Goal: Find specific page/section: Find specific page/section

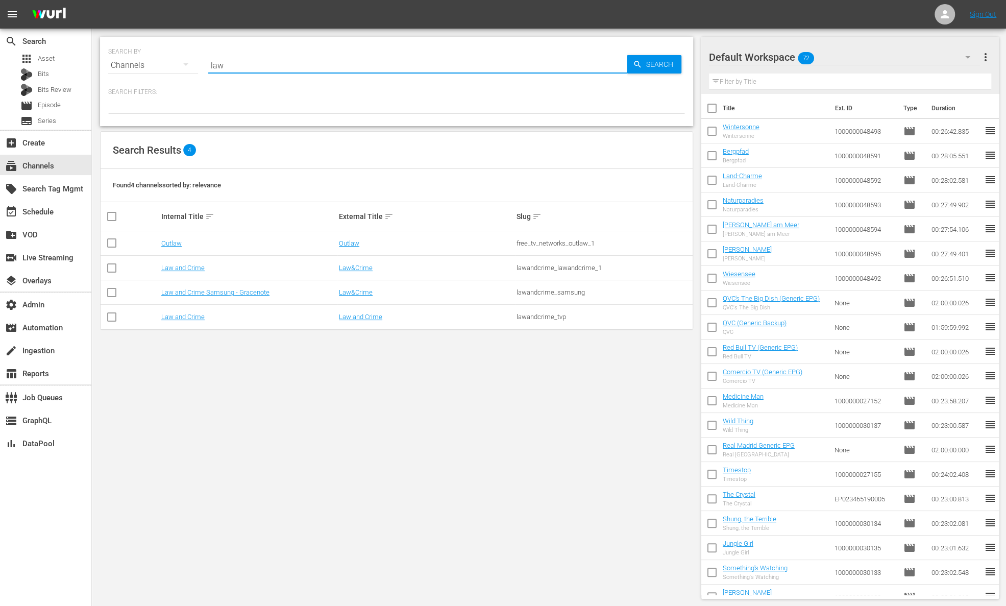
drag, startPoint x: 280, startPoint y: 65, endPoint x: 254, endPoint y: 58, distance: 27.0
click at [254, 58] on input "law" at bounding box center [417, 65] width 418 height 24
type input "wapa"
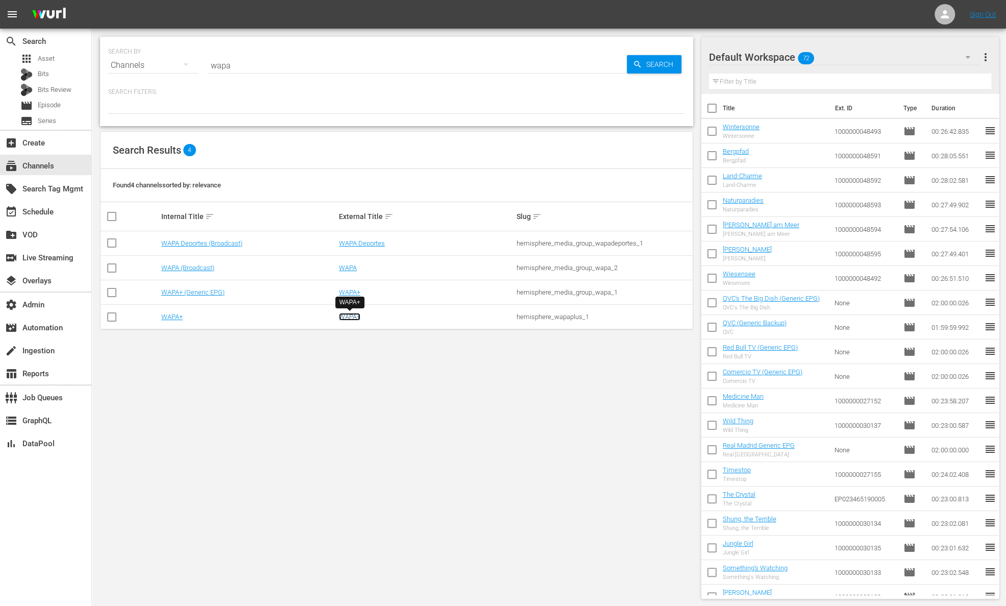
click at [349, 314] on link "WAPA+" at bounding box center [349, 317] width 21 height 8
click at [346, 266] on link "WAPA" at bounding box center [348, 268] width 18 height 8
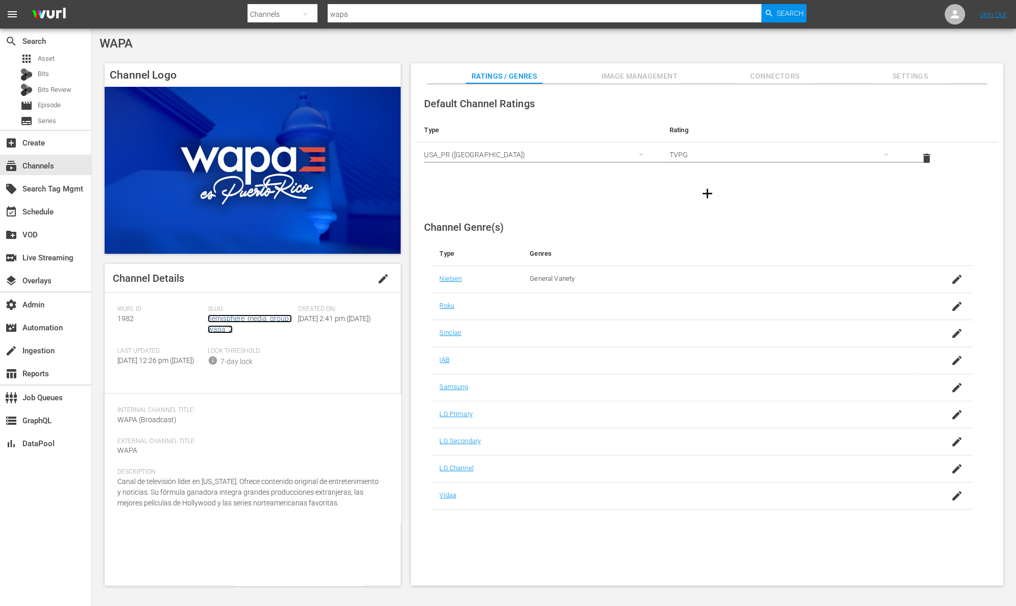
click at [263, 317] on link "hemisphere_media_group_wapa_2" at bounding box center [250, 323] width 84 height 19
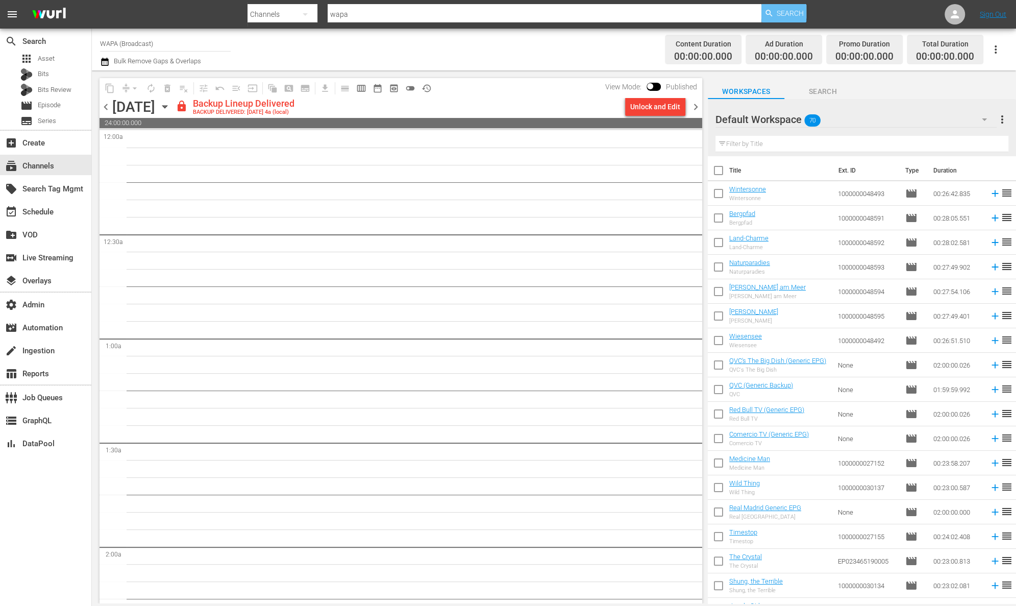
click at [793, 13] on span "Search" at bounding box center [790, 13] width 27 height 18
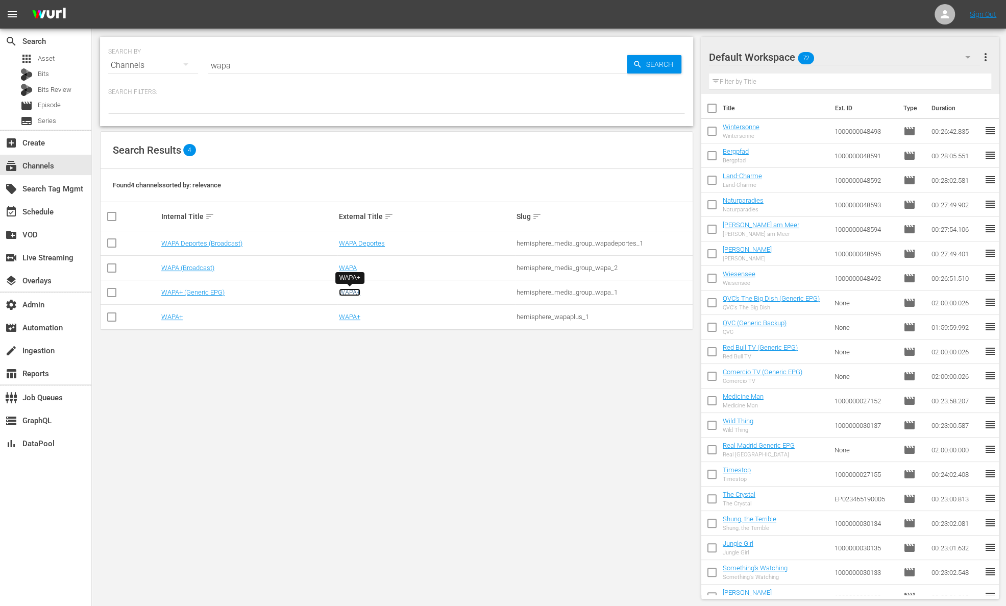
click at [352, 290] on link "WAPA+" at bounding box center [349, 292] width 21 height 8
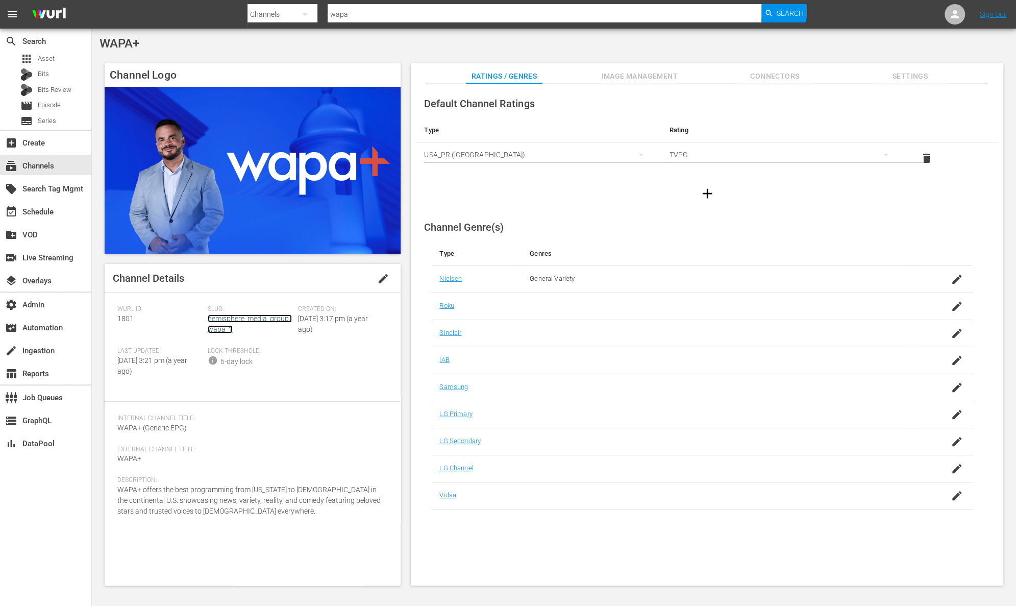
click at [239, 314] on link "hemisphere_media_group_wapa_1" at bounding box center [250, 323] width 84 height 19
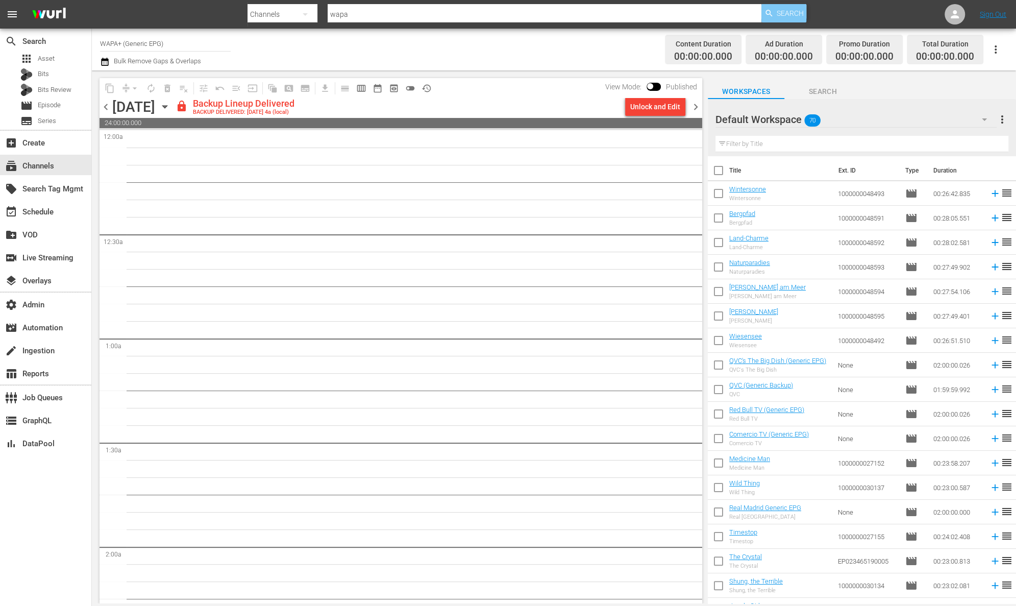
click at [784, 10] on span "Search" at bounding box center [790, 13] width 27 height 18
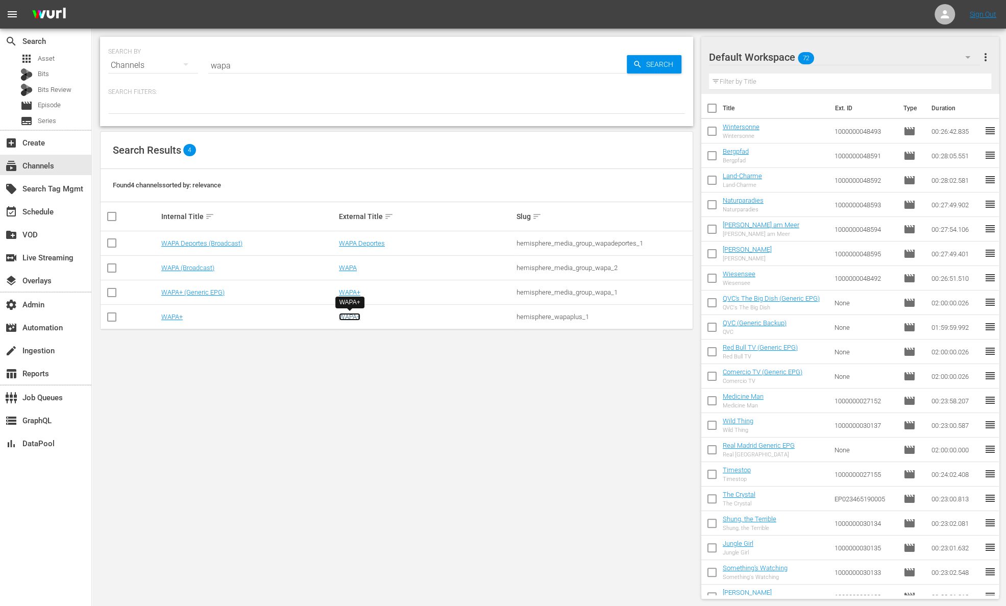
click at [355, 318] on link "WAPA+" at bounding box center [349, 317] width 21 height 8
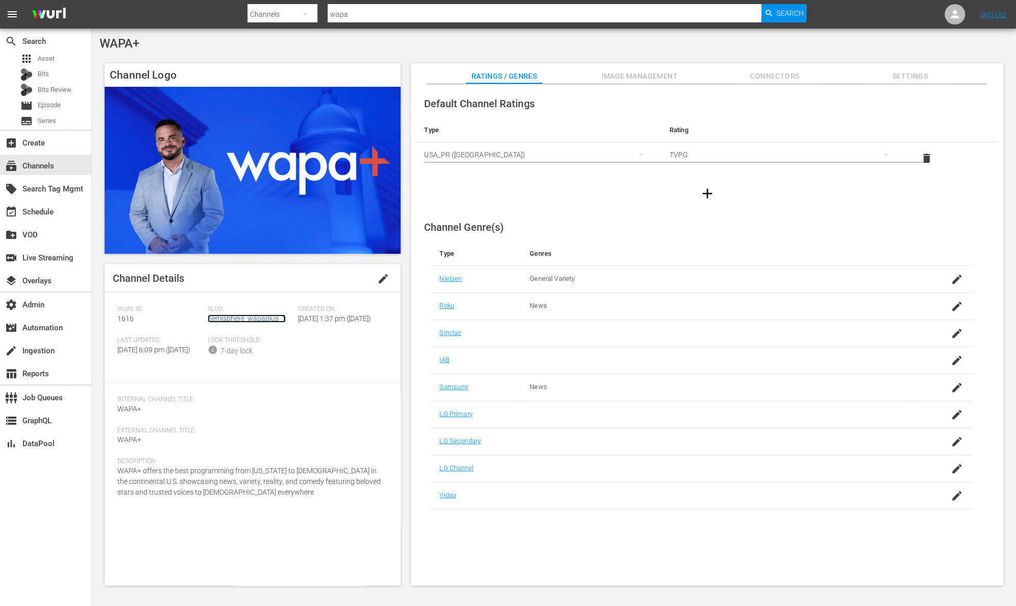
click at [262, 320] on link "hemisphere_wapaplus_1" at bounding box center [247, 318] width 78 height 8
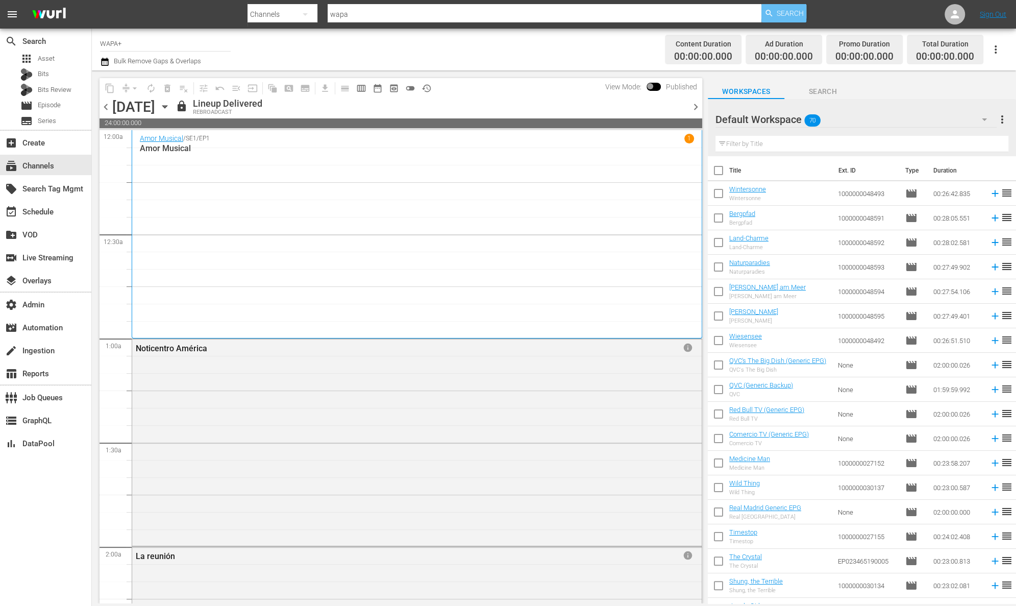
click at [789, 17] on span "Search" at bounding box center [790, 13] width 27 height 18
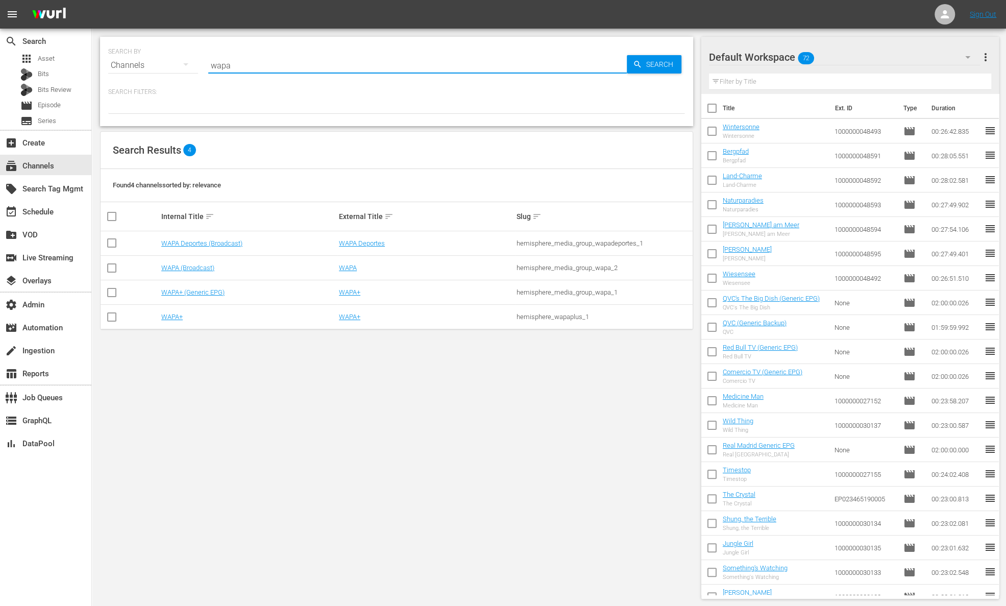
drag, startPoint x: 239, startPoint y: 68, endPoint x: 144, endPoint y: 49, distance: 96.7
click at [144, 49] on div "SEARCH BY Search By Channels Search ID, Title, Description, Keywords, or Catego…" at bounding box center [396, 59] width 577 height 37
type input "todo novela"
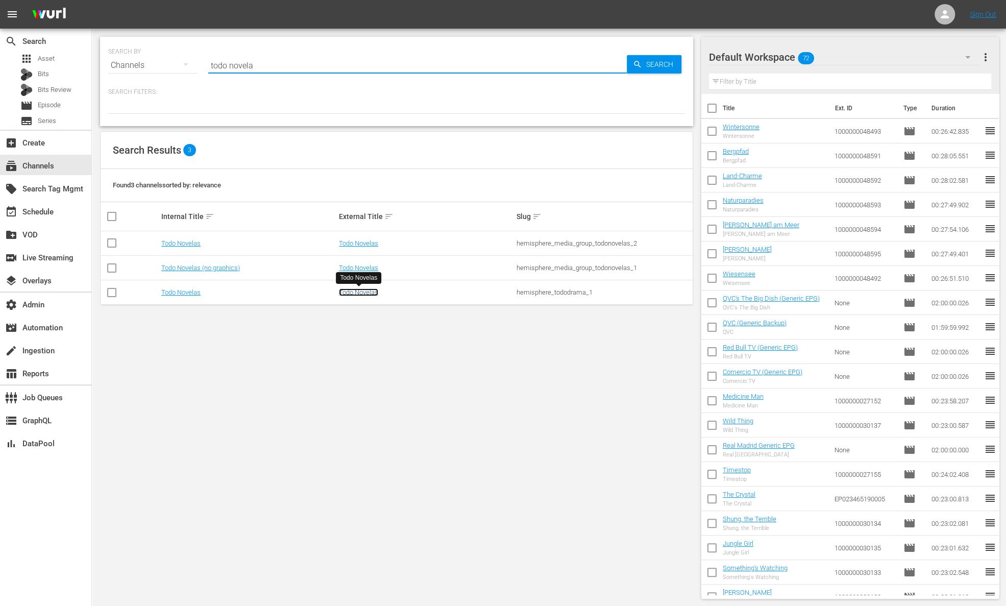
click at [360, 290] on link "Todo Novelas" at bounding box center [358, 292] width 39 height 8
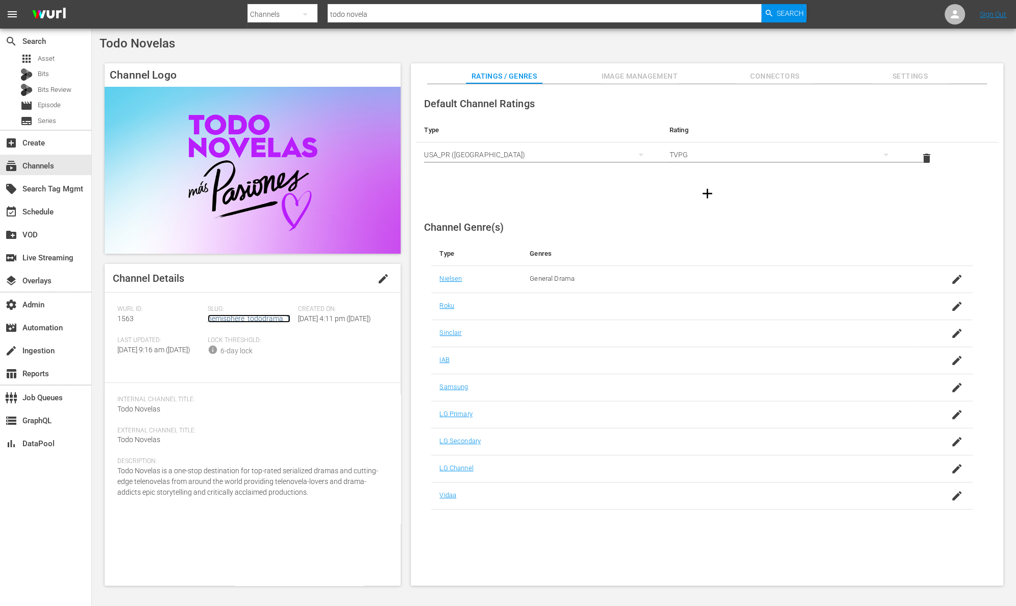
click at [271, 321] on link "hemisphere_tododrama_1" at bounding box center [249, 318] width 83 height 8
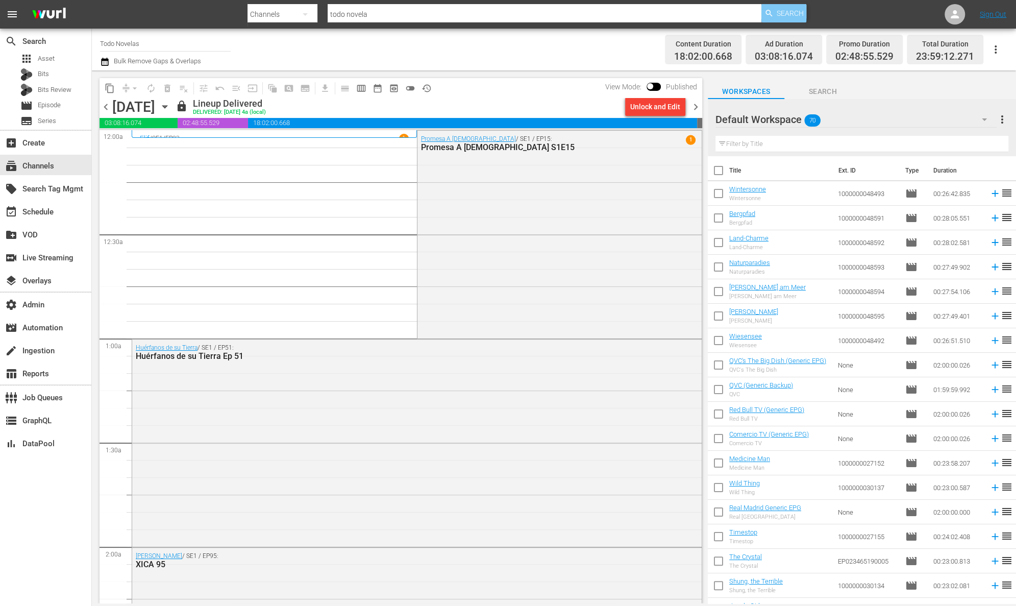
click at [790, 18] on span "Search" at bounding box center [790, 13] width 27 height 18
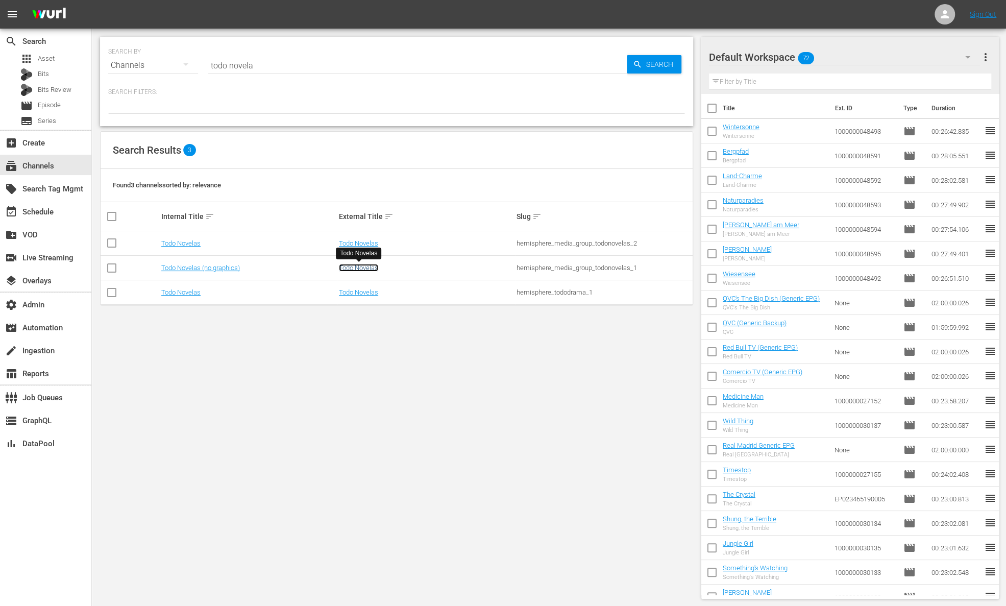
click at [353, 267] on link "Todo Novelas" at bounding box center [358, 268] width 39 height 8
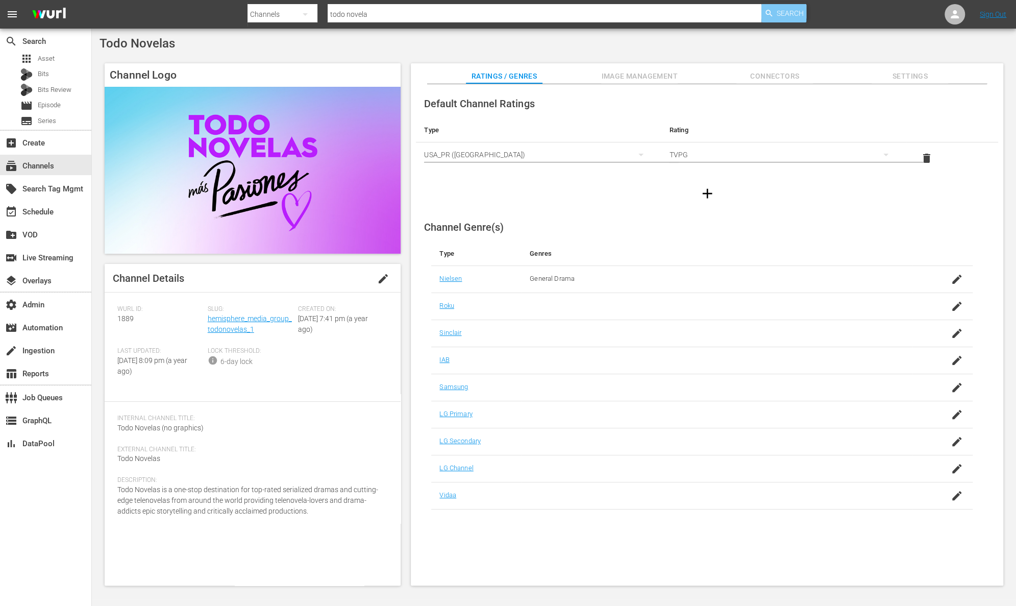
click at [795, 12] on span "Search" at bounding box center [790, 13] width 27 height 18
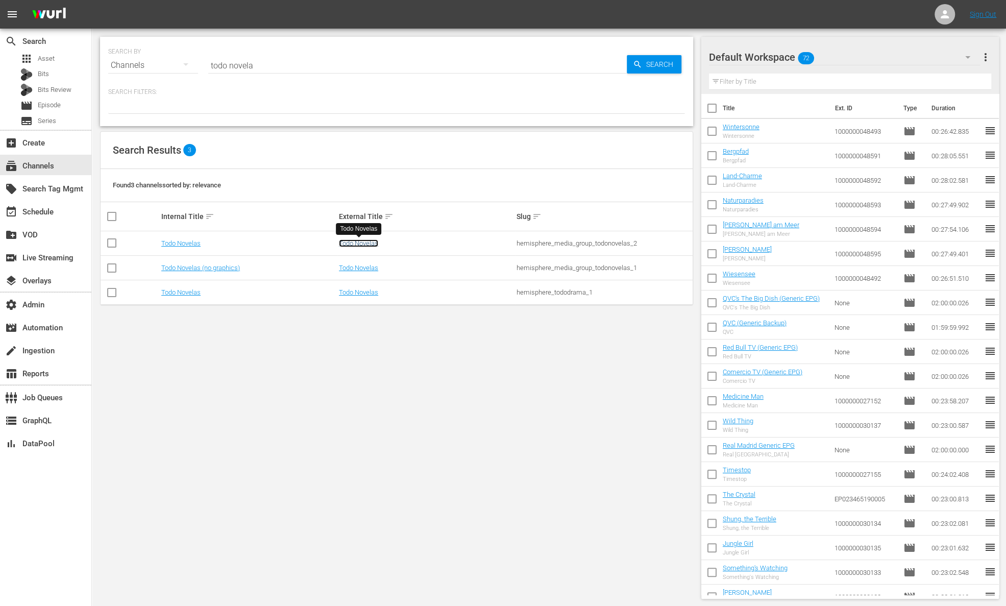
click at [365, 241] on link "Todo Novelas" at bounding box center [358, 243] width 39 height 8
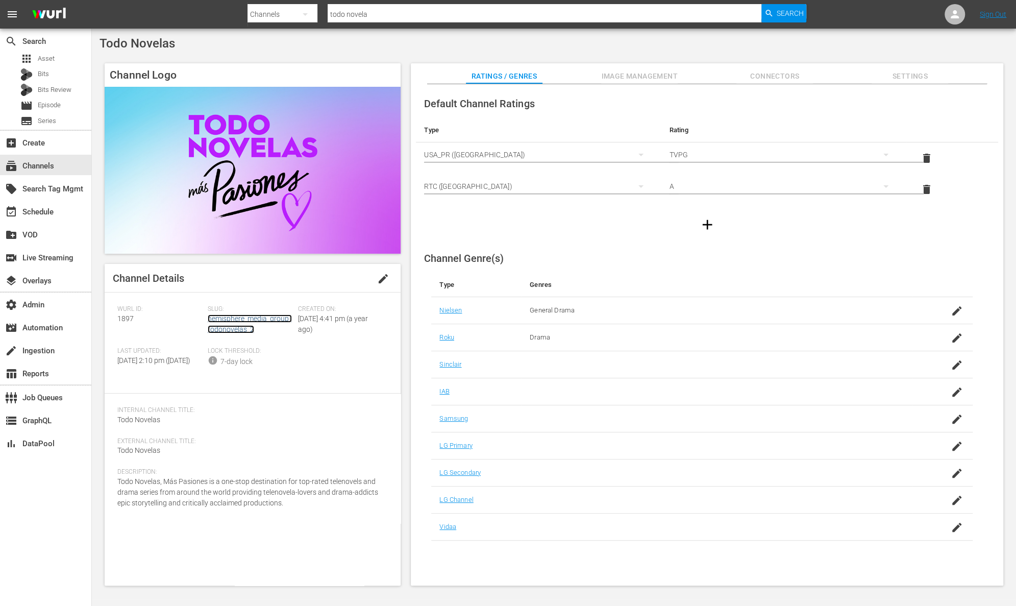
click at [251, 320] on link "hemisphere_media_group_todonovelas_2" at bounding box center [250, 323] width 84 height 19
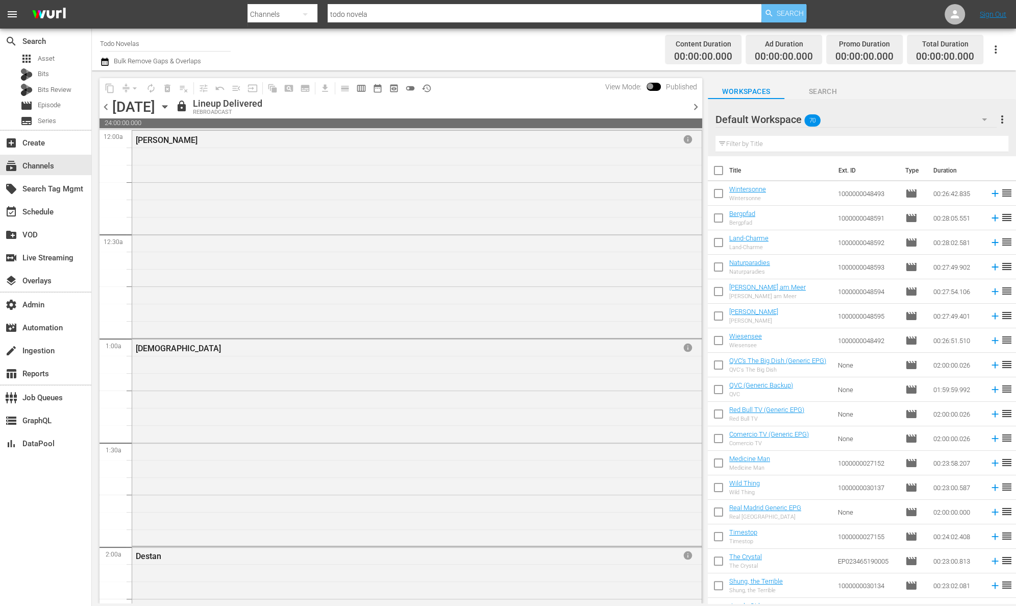
click at [779, 12] on span "Search" at bounding box center [790, 13] width 27 height 18
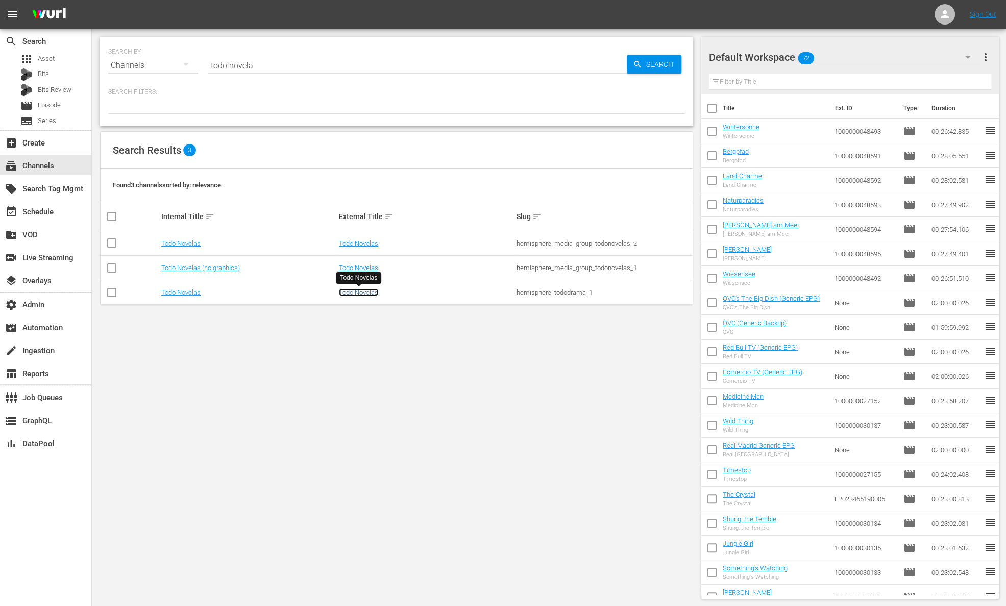
click at [359, 289] on link "Todo Novelas" at bounding box center [358, 292] width 39 height 8
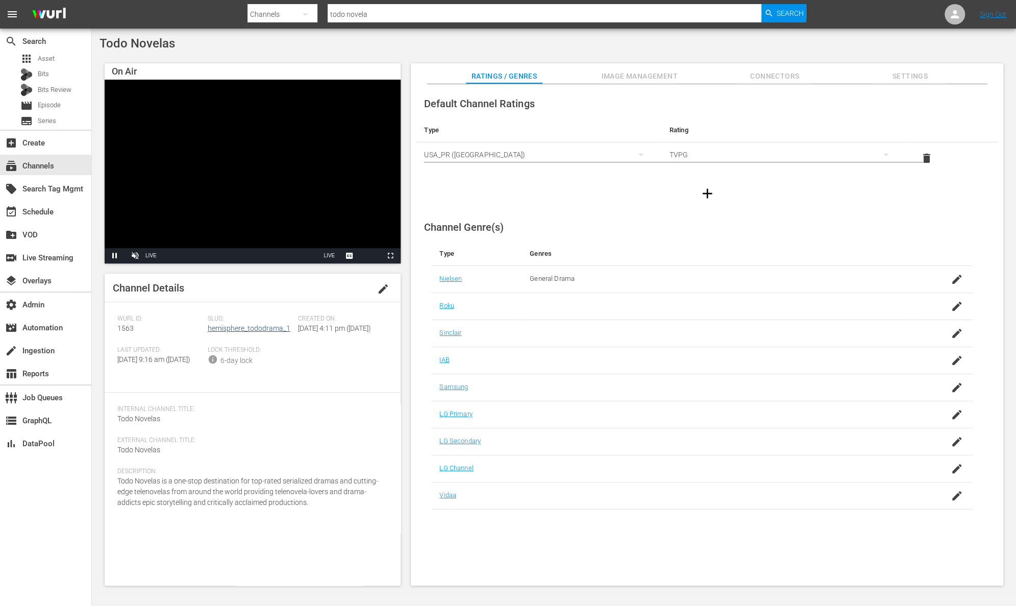
click at [268, 309] on div "Channel Details edit [PERSON_NAME] ID: 1563 Slug: hemisphere_tododrama_1 Create…" at bounding box center [253, 430] width 296 height 312
click at [267, 324] on link "hemisphere_tododrama_1" at bounding box center [249, 328] width 83 height 8
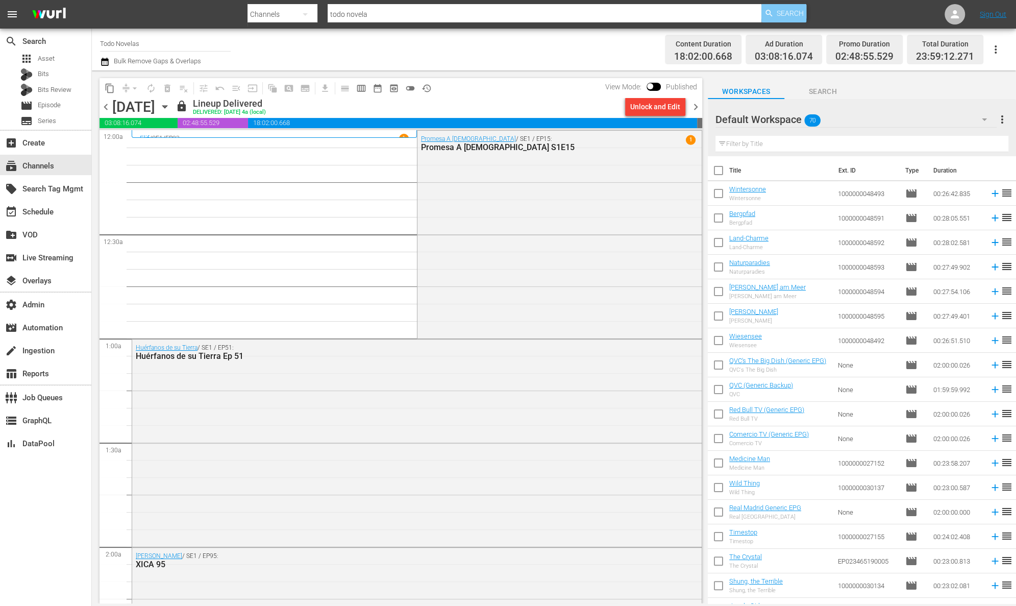
click at [775, 14] on div "Search" at bounding box center [783, 13] width 45 height 18
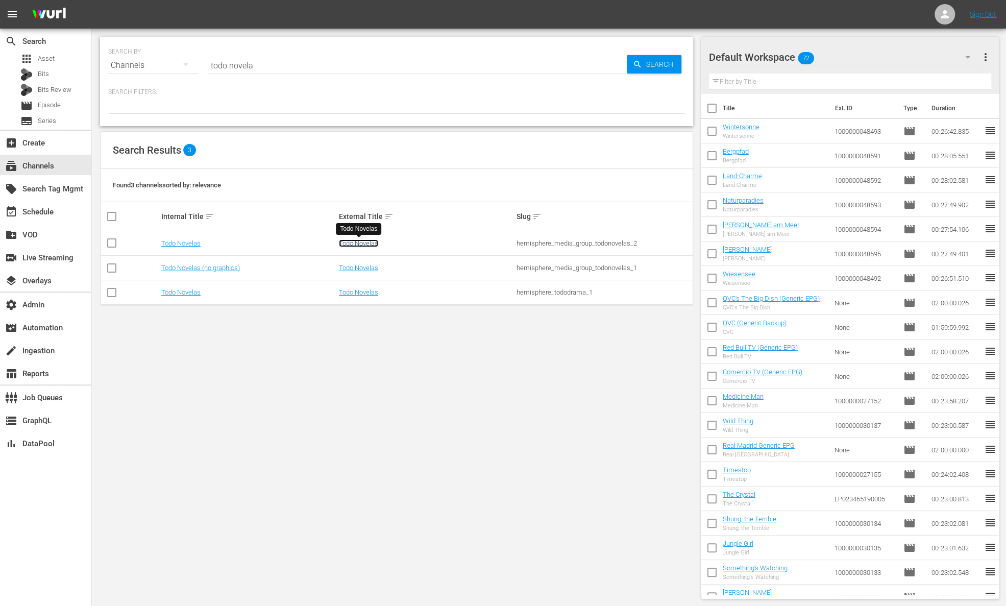
click at [364, 241] on link "Todo Novelas" at bounding box center [358, 243] width 39 height 8
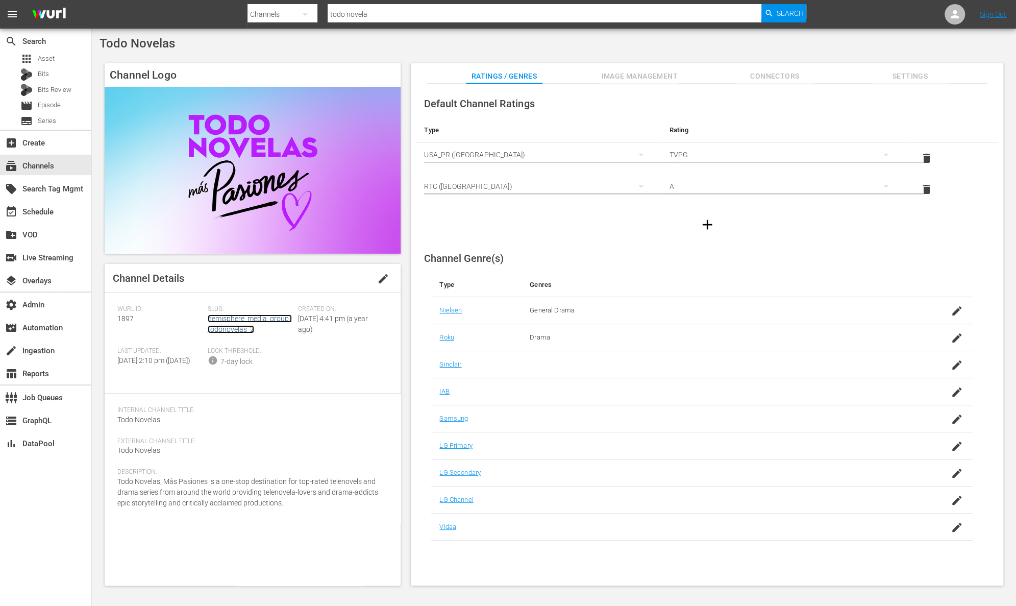
click at [244, 328] on link "hemisphere_media_group_todonovelas_2" at bounding box center [250, 323] width 84 height 19
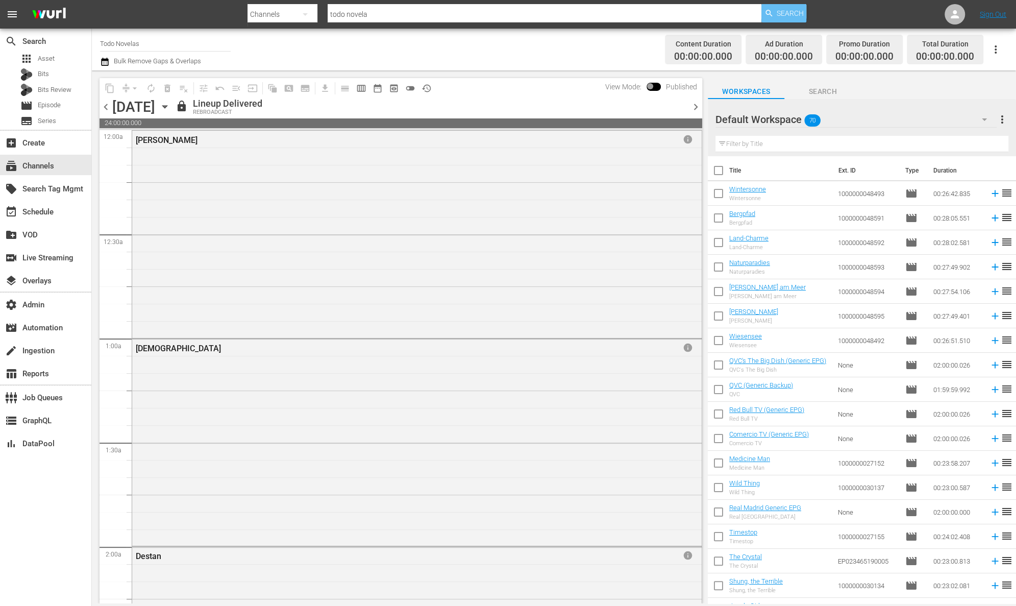
click at [780, 9] on span "Search" at bounding box center [790, 13] width 27 height 18
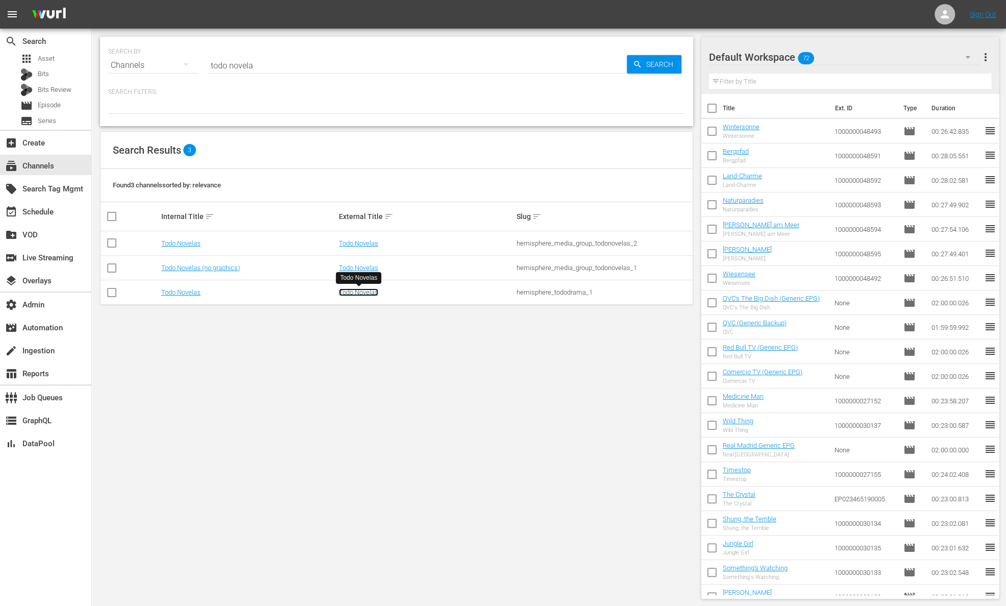
click at [368, 294] on link "Todo Novelas" at bounding box center [358, 292] width 39 height 8
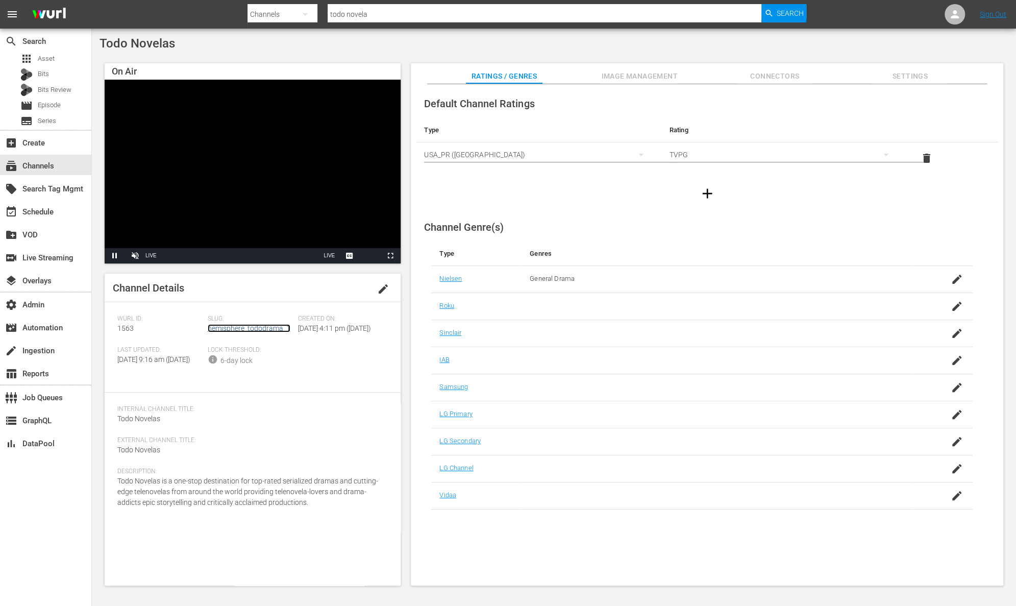
click at [277, 329] on link "hemisphere_tododrama_1" at bounding box center [249, 328] width 83 height 8
